Goal: Consume media (video, audio)

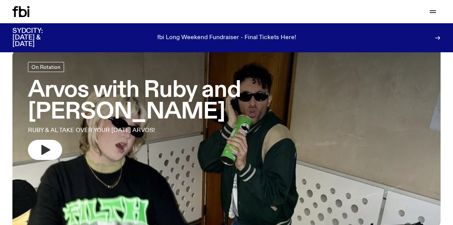
scroll to position [40, 0]
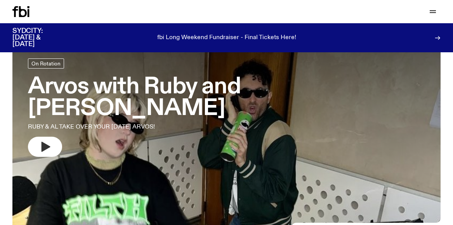
click at [41, 141] on icon "button" at bounding box center [45, 147] width 12 height 12
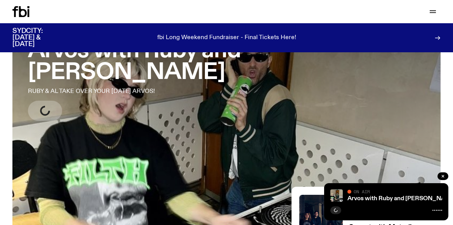
scroll to position [77, 0]
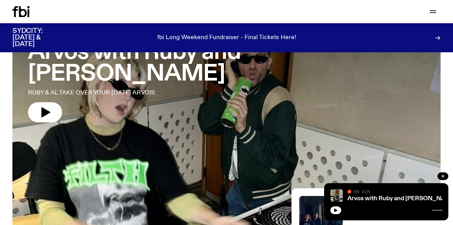
scroll to position [77, 0]
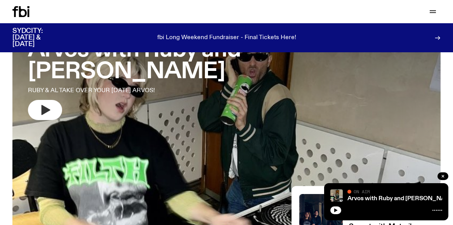
click at [58, 100] on button "button" at bounding box center [45, 110] width 34 height 20
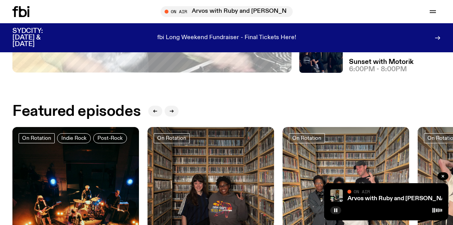
scroll to position [197, 0]
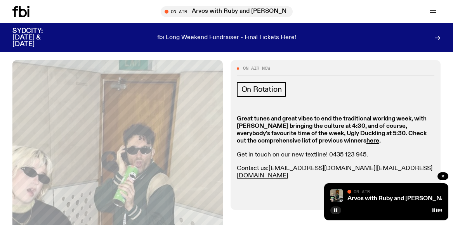
scroll to position [119, 0]
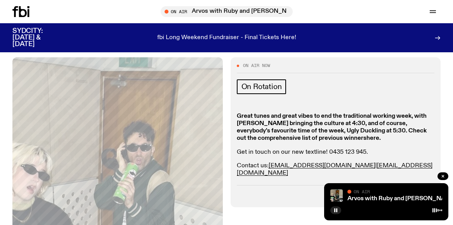
click at [366, 135] on strong "here" at bounding box center [372, 138] width 13 height 6
